Goal: Task Accomplishment & Management: Manage account settings

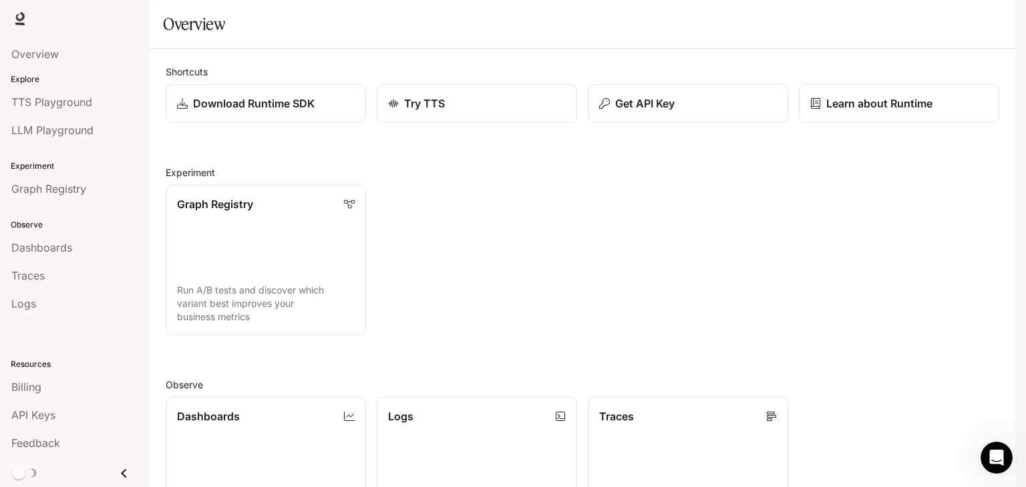
scroll to position [200, 0]
click at [250, 409] on div "Dashboards" at bounding box center [266, 417] width 178 height 16
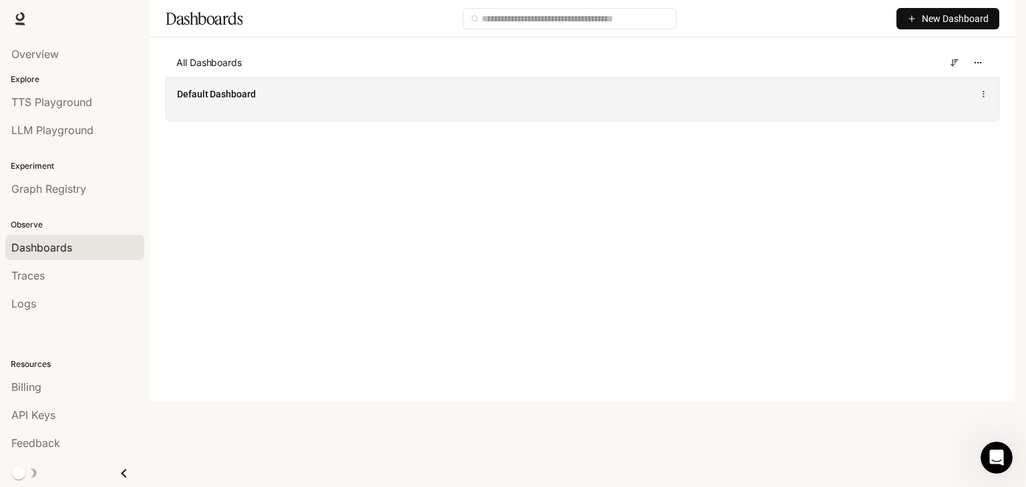
click at [264, 101] on div "Default Dashboard" at bounding box center [411, 93] width 468 height 13
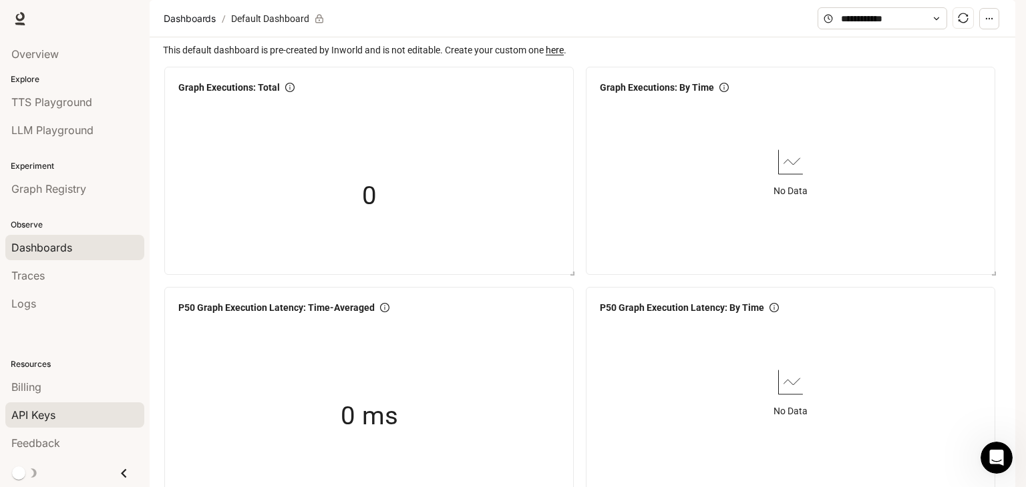
click at [51, 407] on span "API Keys" at bounding box center [33, 415] width 44 height 16
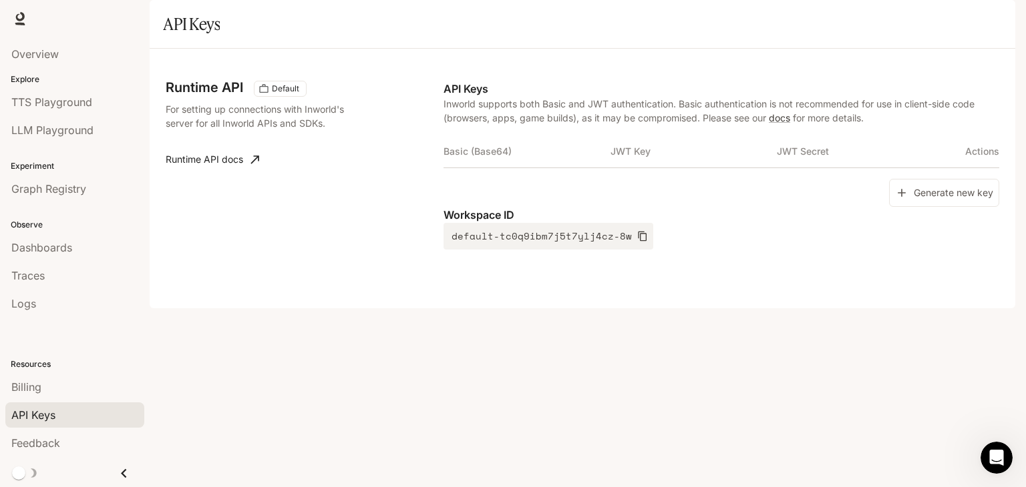
click at [120, 474] on icon "Close drawer" at bounding box center [124, 474] width 18 height 18
